Goal: Task Accomplishment & Management: Use online tool/utility

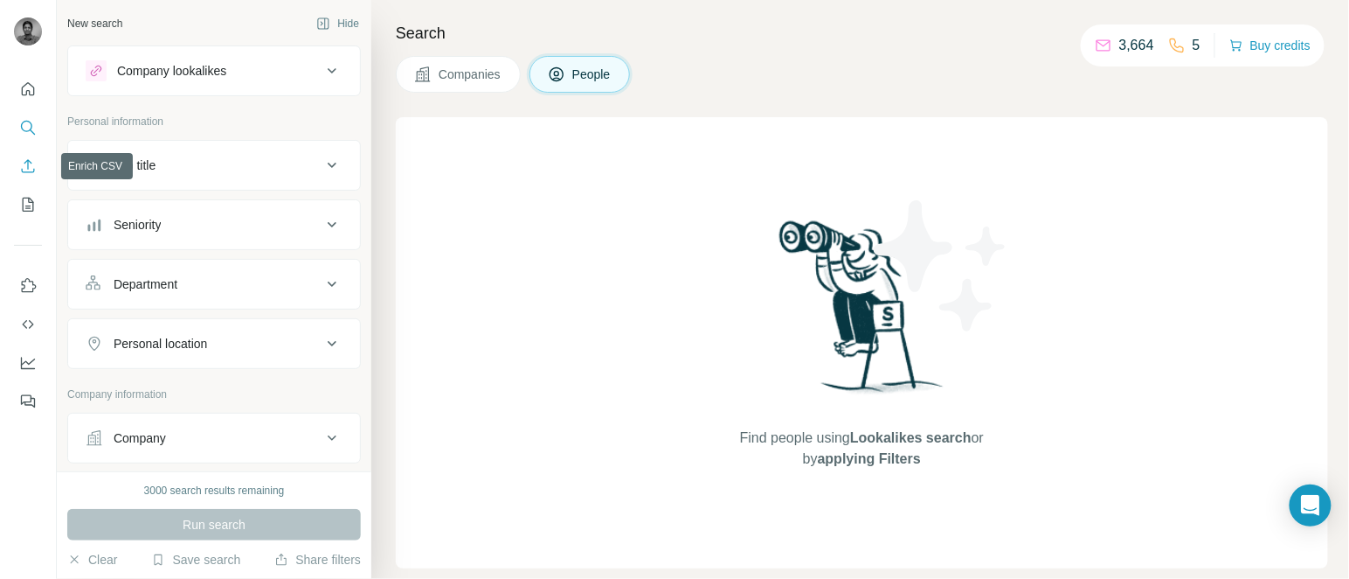
click at [28, 154] on button "Enrich CSV" at bounding box center [28, 165] width 28 height 31
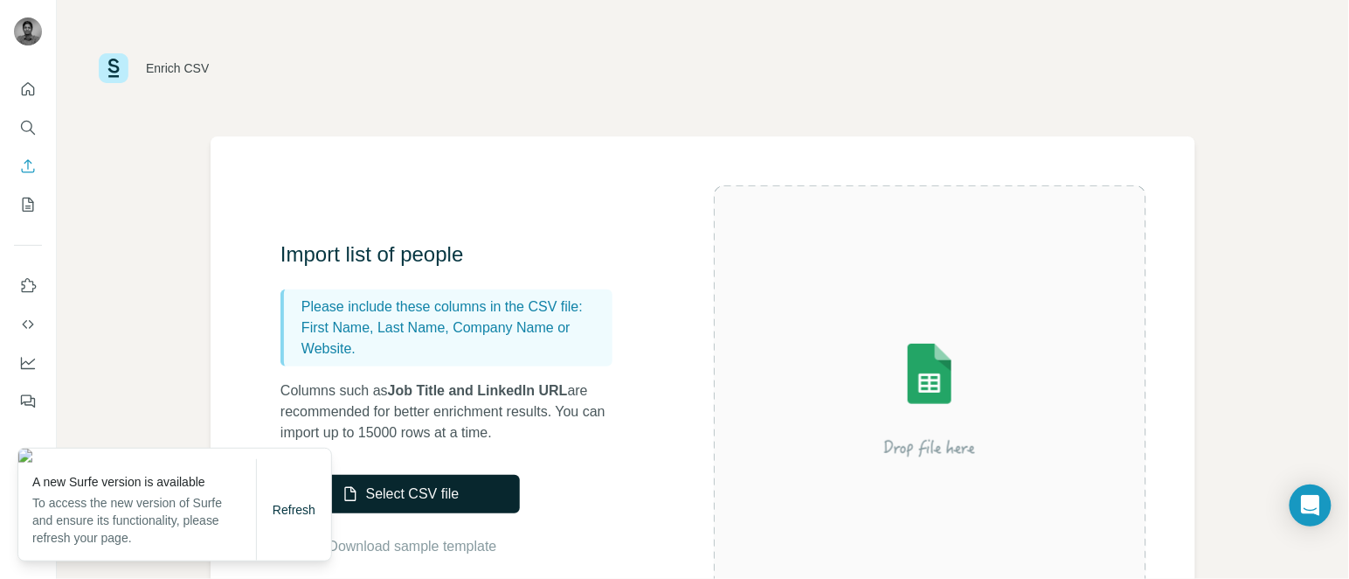
click at [413, 480] on button "Select CSV file" at bounding box center [400, 494] width 239 height 38
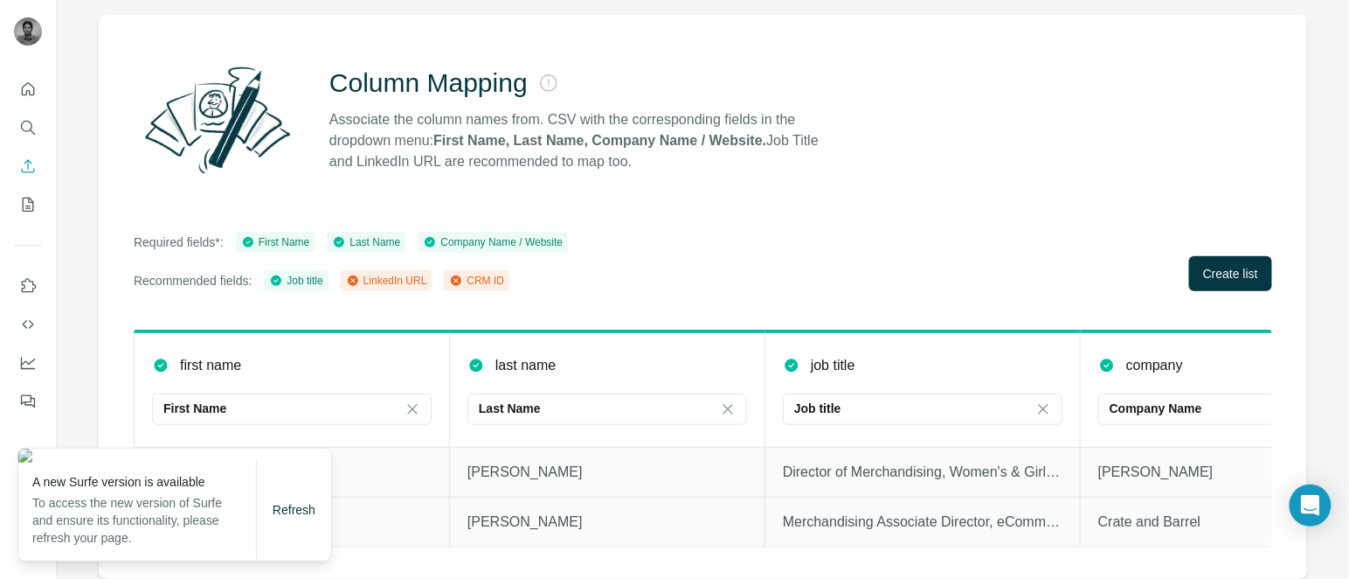
scroll to position [138, 0]
click at [1230, 256] on button "Create list" at bounding box center [1231, 273] width 83 height 35
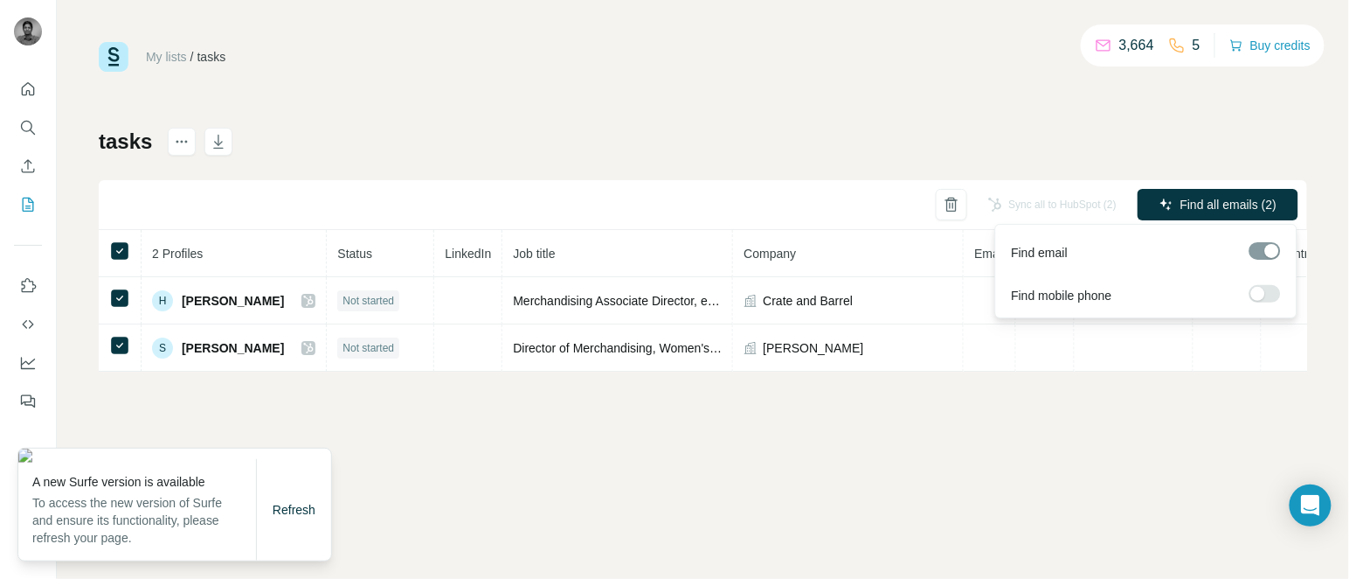
click at [1264, 290] on div at bounding box center [1258, 294] width 14 height 14
click at [1211, 196] on span "Find all emails & mobiles (2)" at bounding box center [1199, 204] width 154 height 17
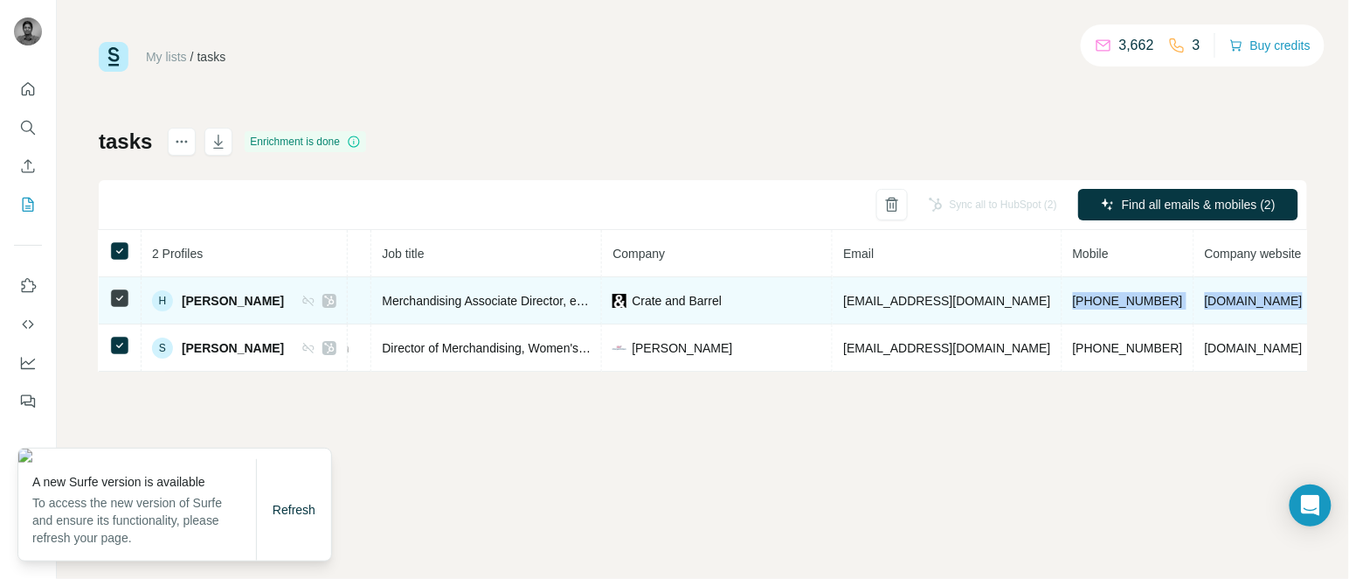
scroll to position [0, 307]
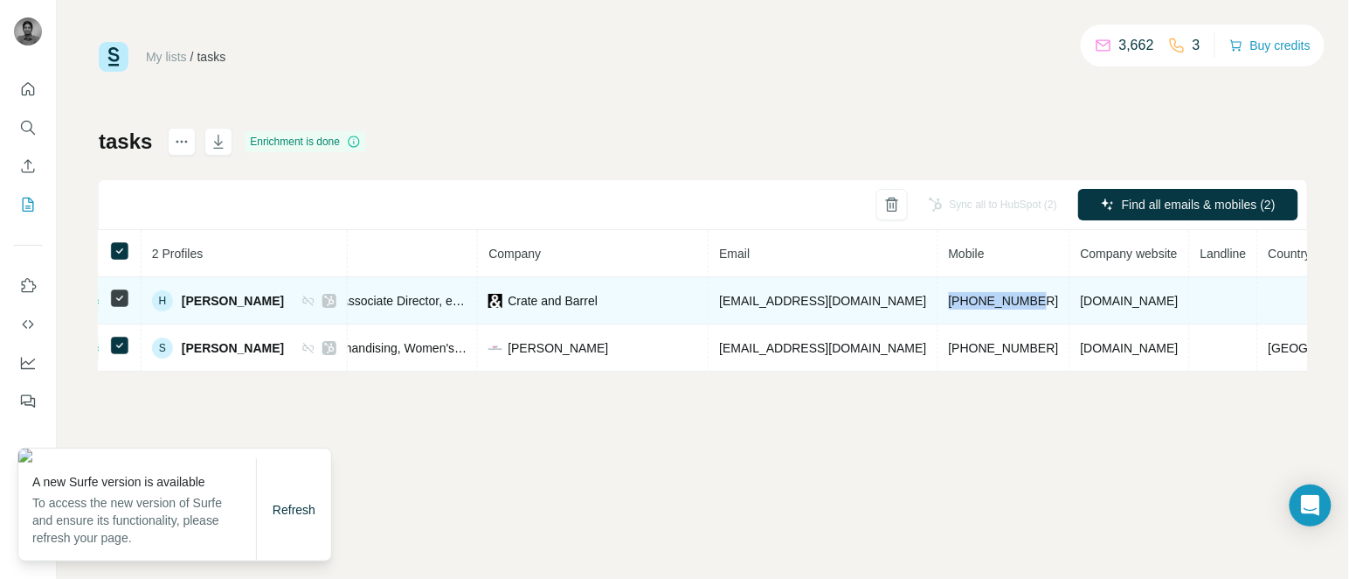
drag, startPoint x: 1211, startPoint y: 302, endPoint x: 990, endPoint y: 293, distance: 220.5
click at [990, 293] on td "[PHONE_NUMBER]" at bounding box center [1005, 300] width 132 height 47
copy span "[PHONE_NUMBER]"
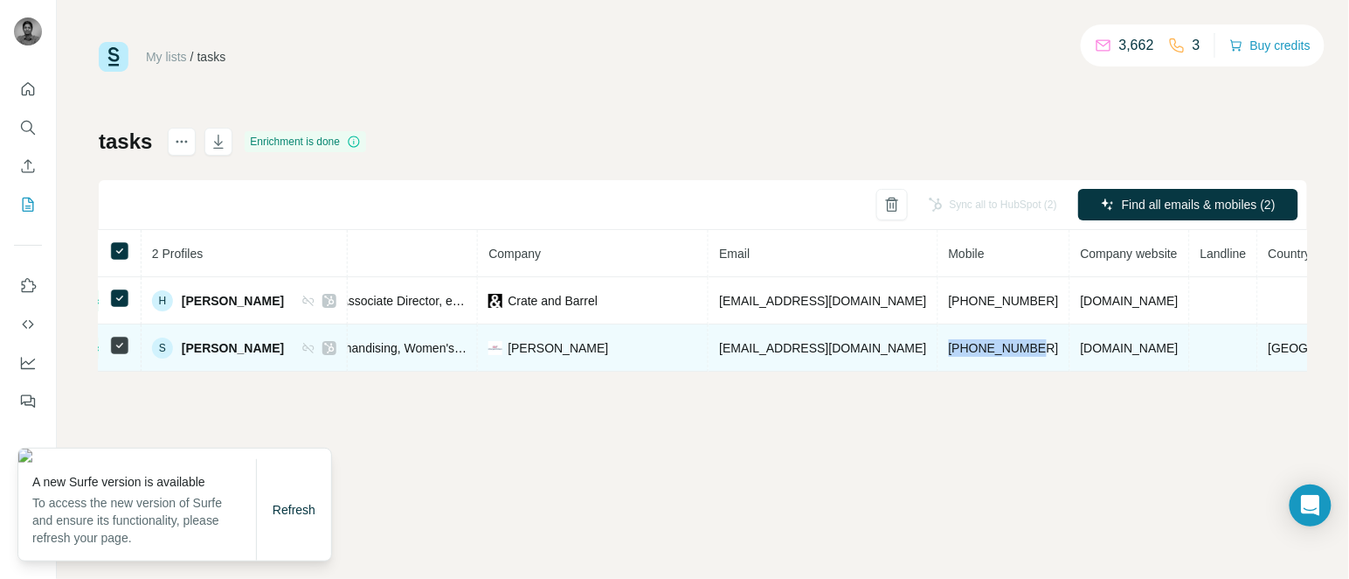
drag, startPoint x: 893, startPoint y: 351, endPoint x: 987, endPoint y: 358, distance: 93.8
click at [987, 358] on td "[PHONE_NUMBER]" at bounding box center [1005, 347] width 132 height 47
copy span "[PHONE_NUMBER]"
